Goal: Information Seeking & Learning: Learn about a topic

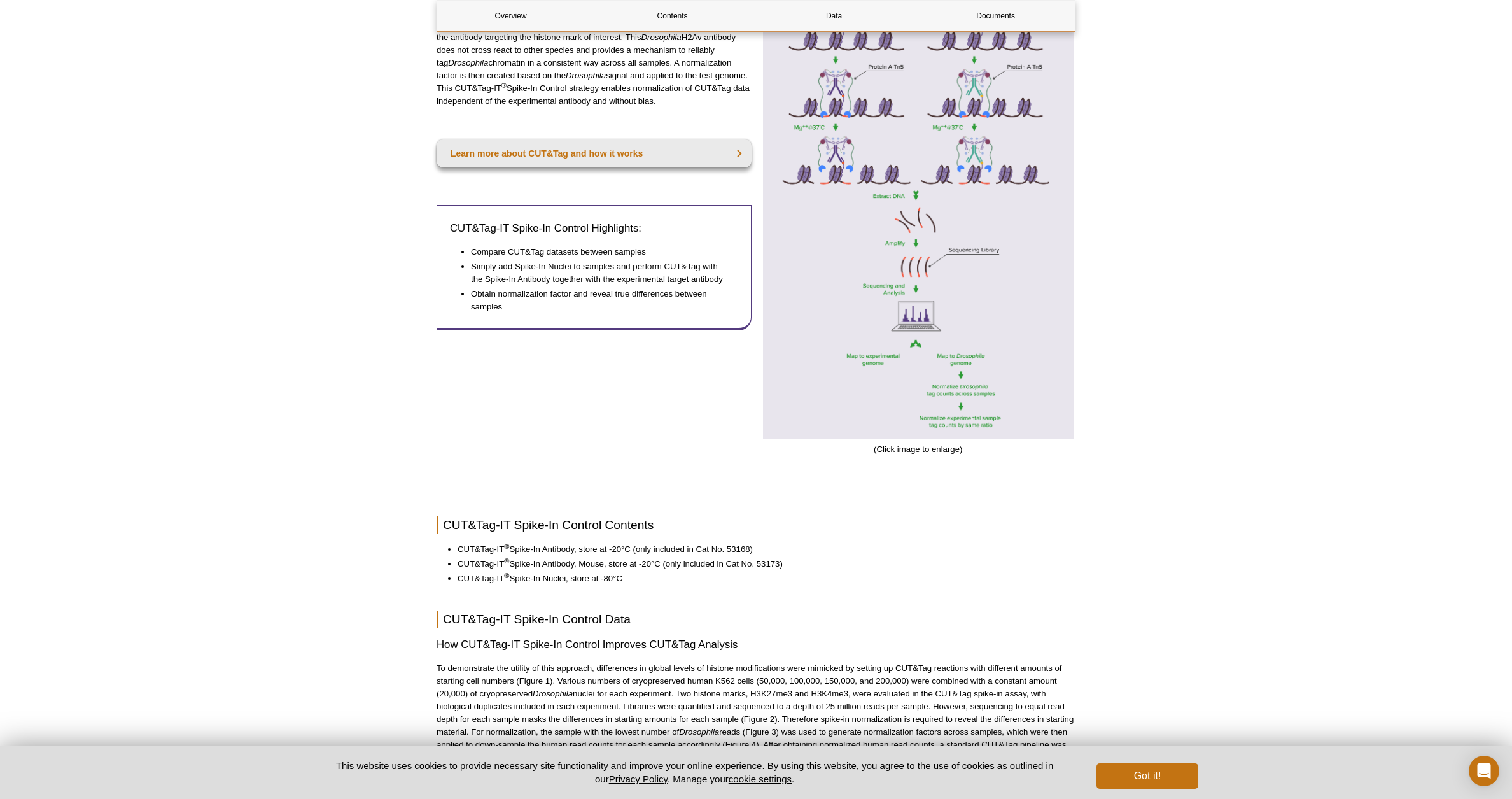
scroll to position [227, 0]
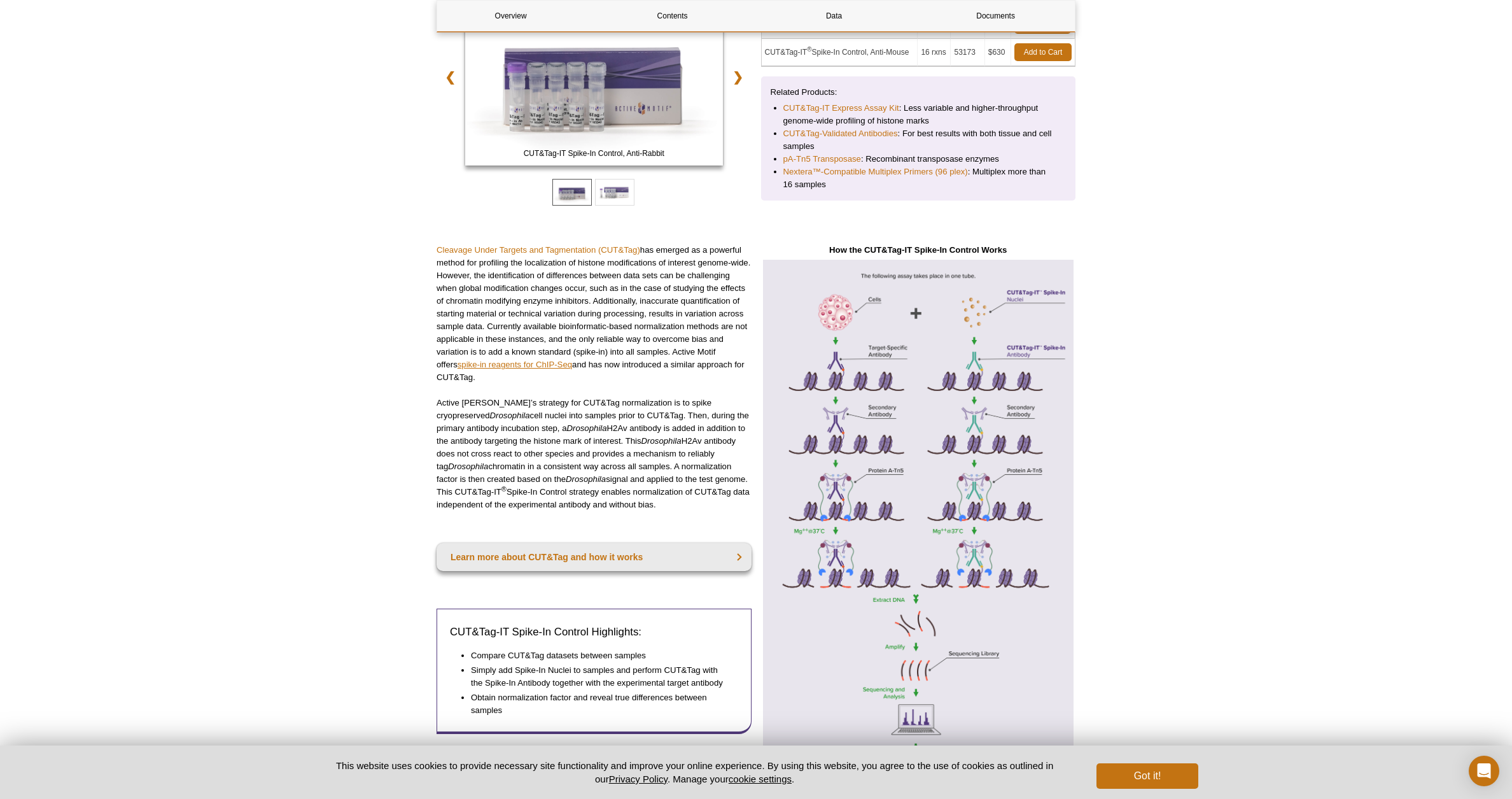
click at [492, 367] on link "spike-in reagents for ChIP-Seq" at bounding box center [515, 364] width 115 height 10
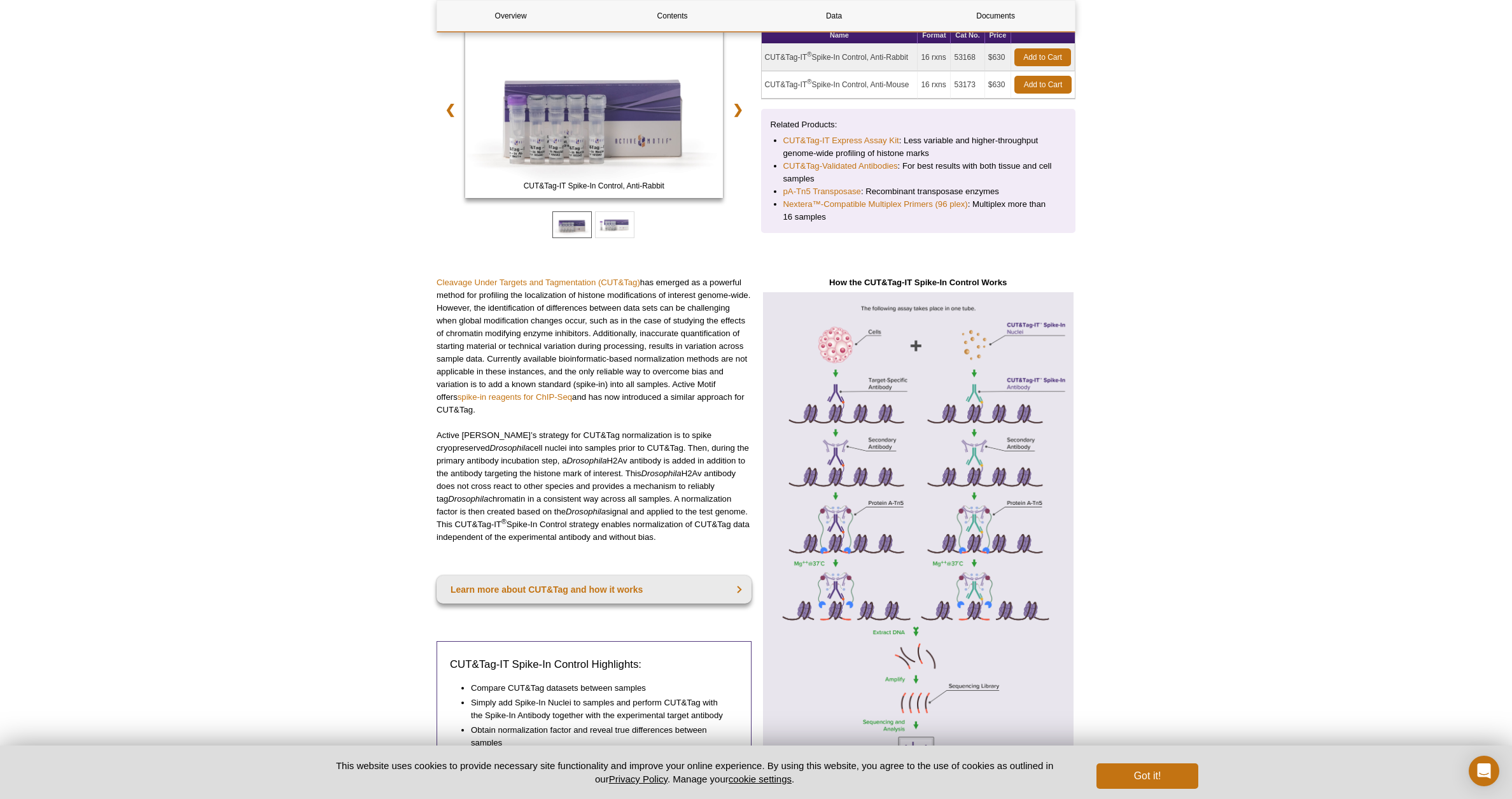
scroll to position [0, 0]
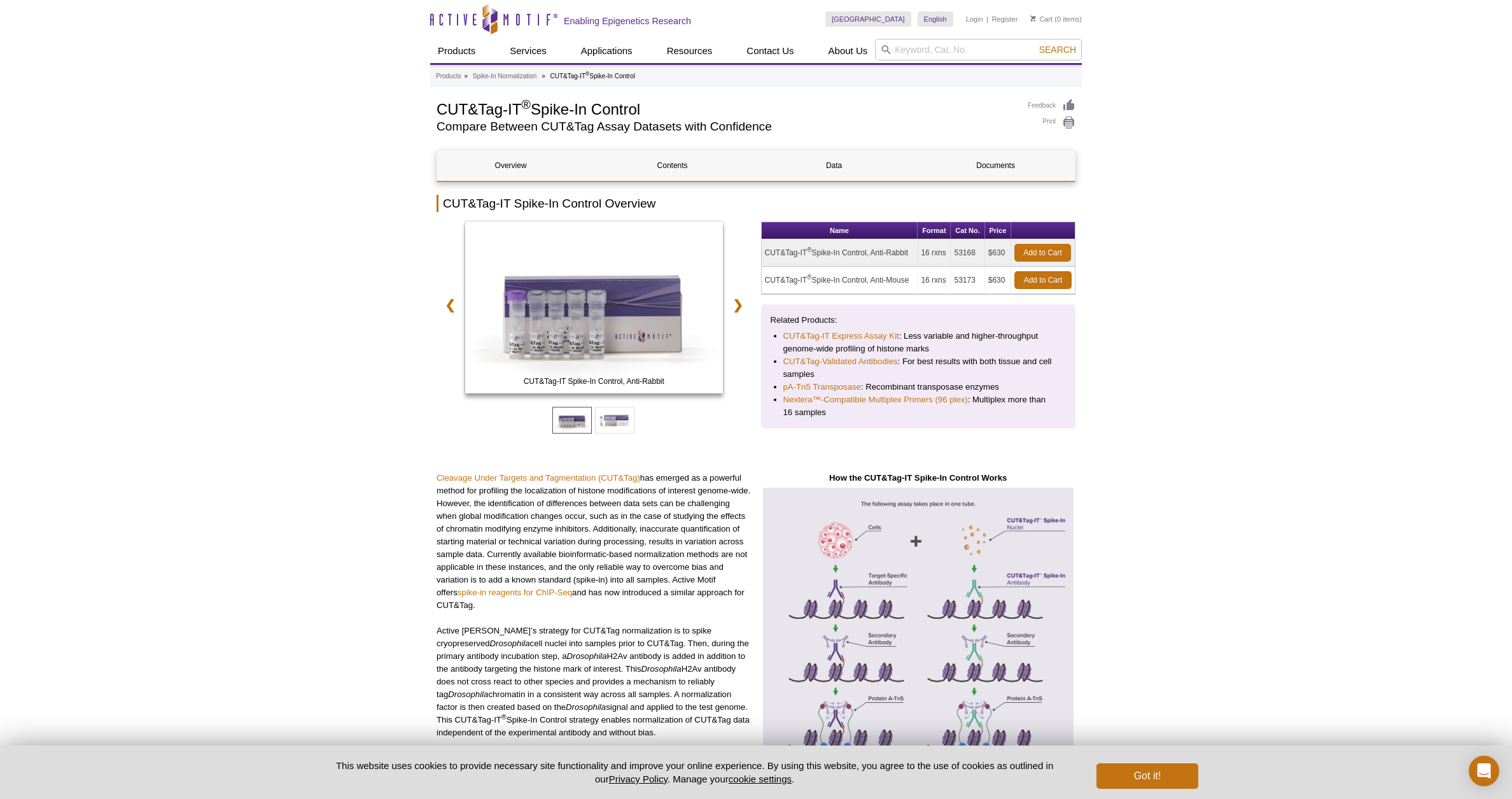
click at [845, 257] on td "CUT&Tag-IT ® Spike-In Control, Anti-Rabbit" at bounding box center [840, 253] width 157 height 28
click at [641, 535] on p "Cleavage Under Targets and Tagmentation (CUT&Tag) has emerged as a powerful met…" at bounding box center [594, 542] width 315 height 140
click at [871, 255] on td "CUT&Tag-IT ® Spike-In Control, Anti-Rabbit" at bounding box center [840, 253] width 157 height 28
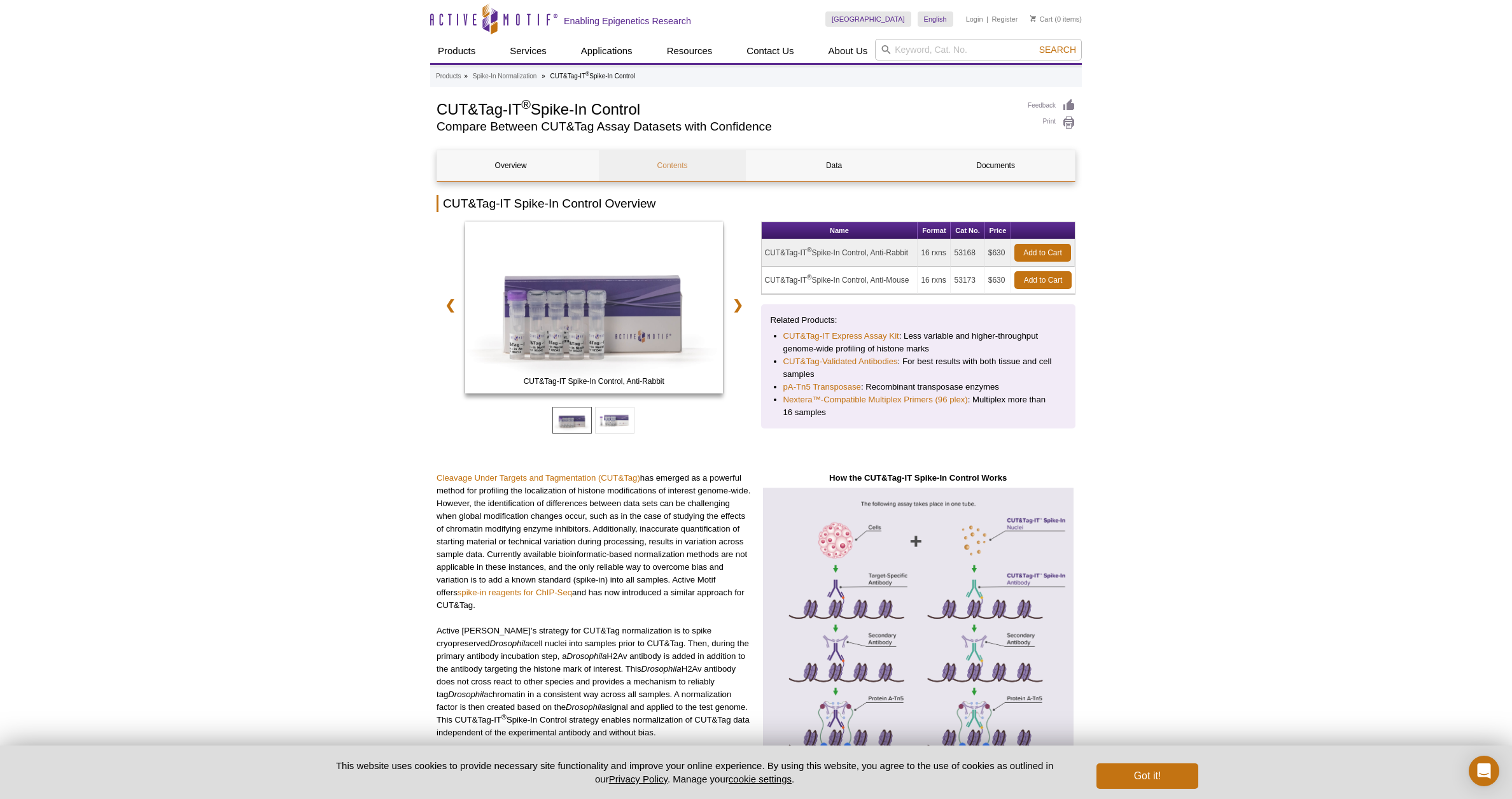
click at [675, 167] on link "Contents" at bounding box center [672, 166] width 147 height 30
click at [996, 163] on link "Documents" at bounding box center [996, 166] width 147 height 30
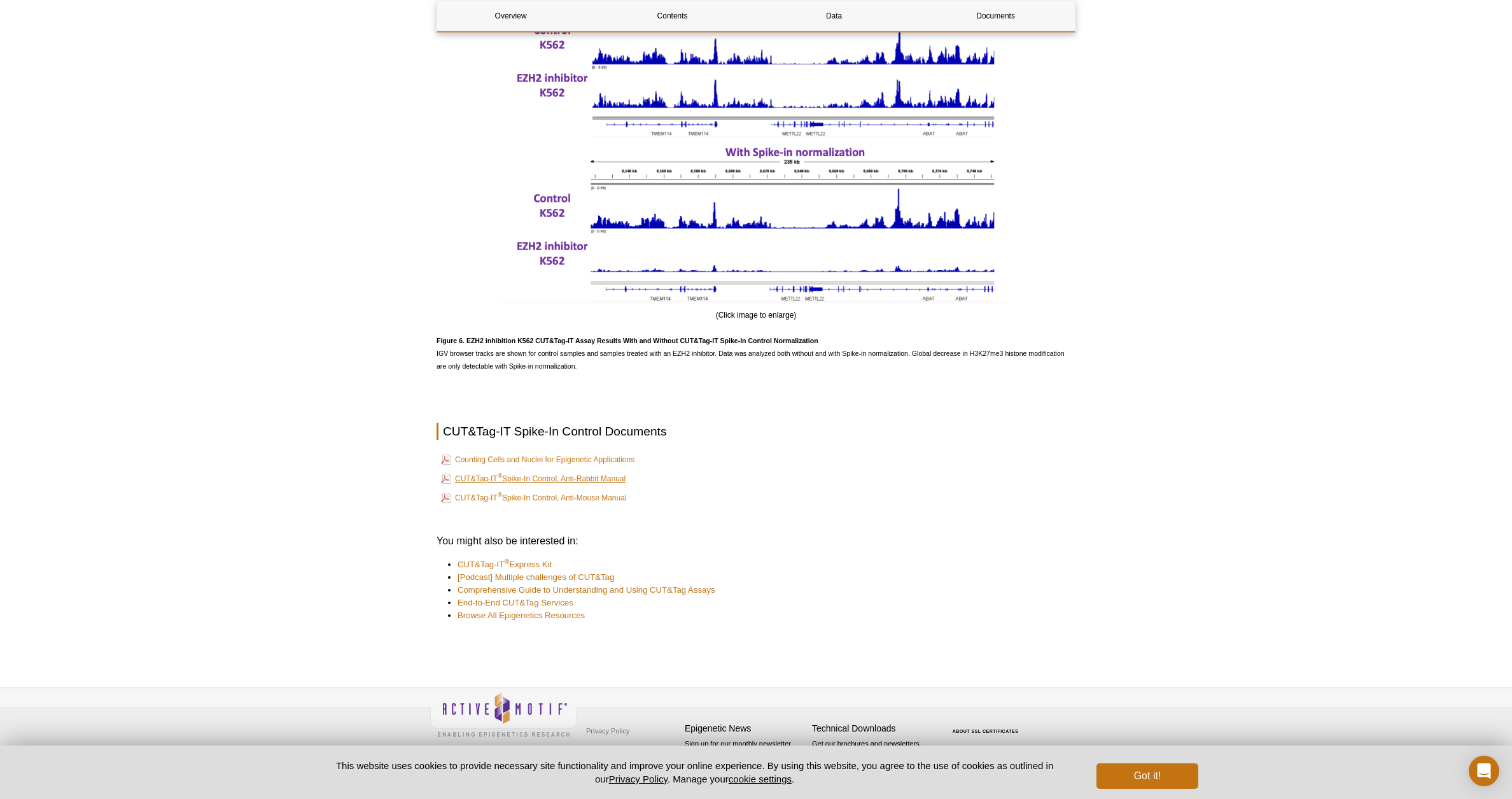
click at [620, 481] on link "CUT&Tag-IT ® Spike-In Control, Anti-Rabbit Manual" at bounding box center [532, 478] width 184 height 15
